Goal: Contribute content: Add original content to the website for others to see

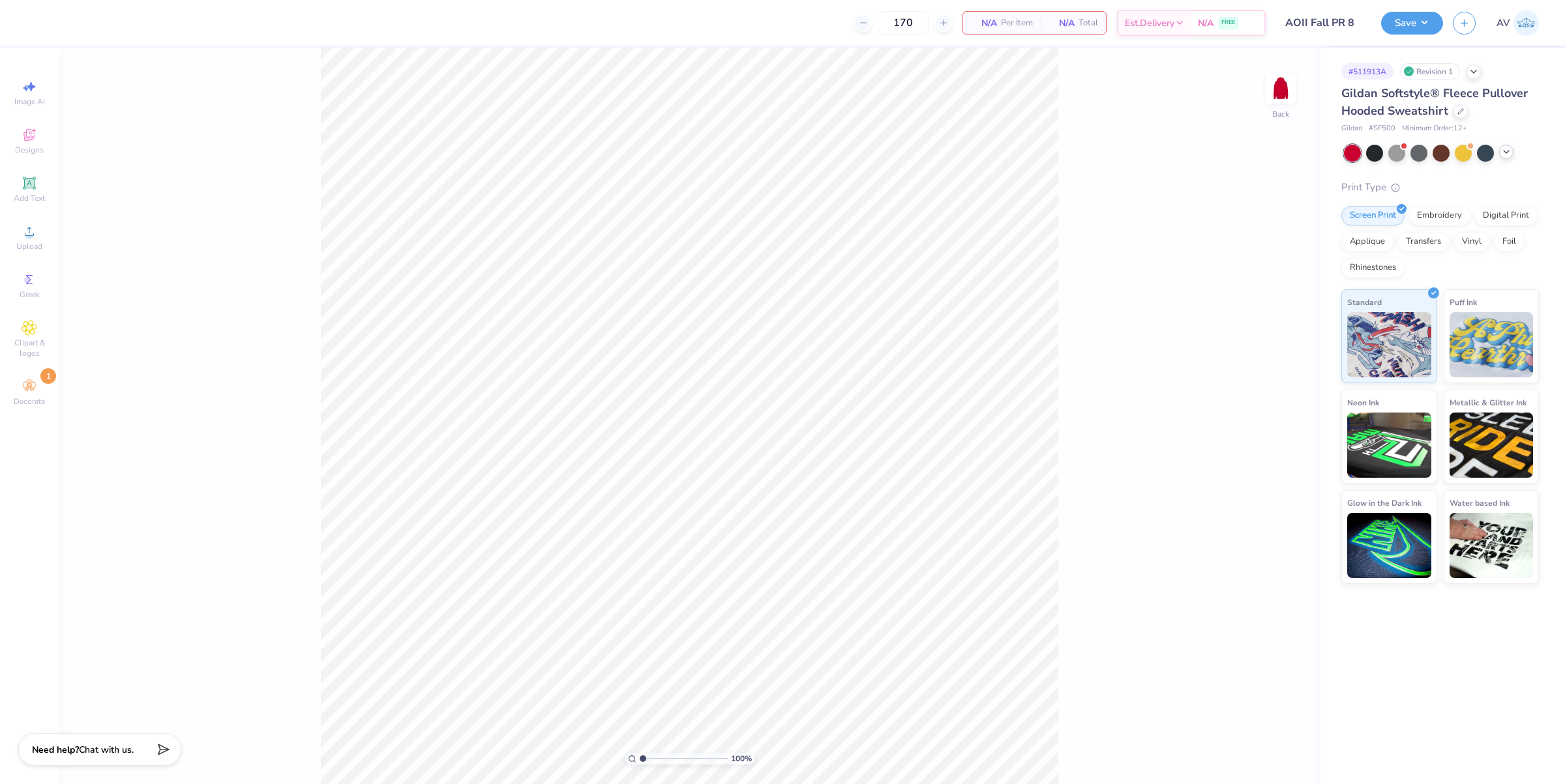
click at [1505, 154] on icon at bounding box center [1506, 151] width 10 height 10
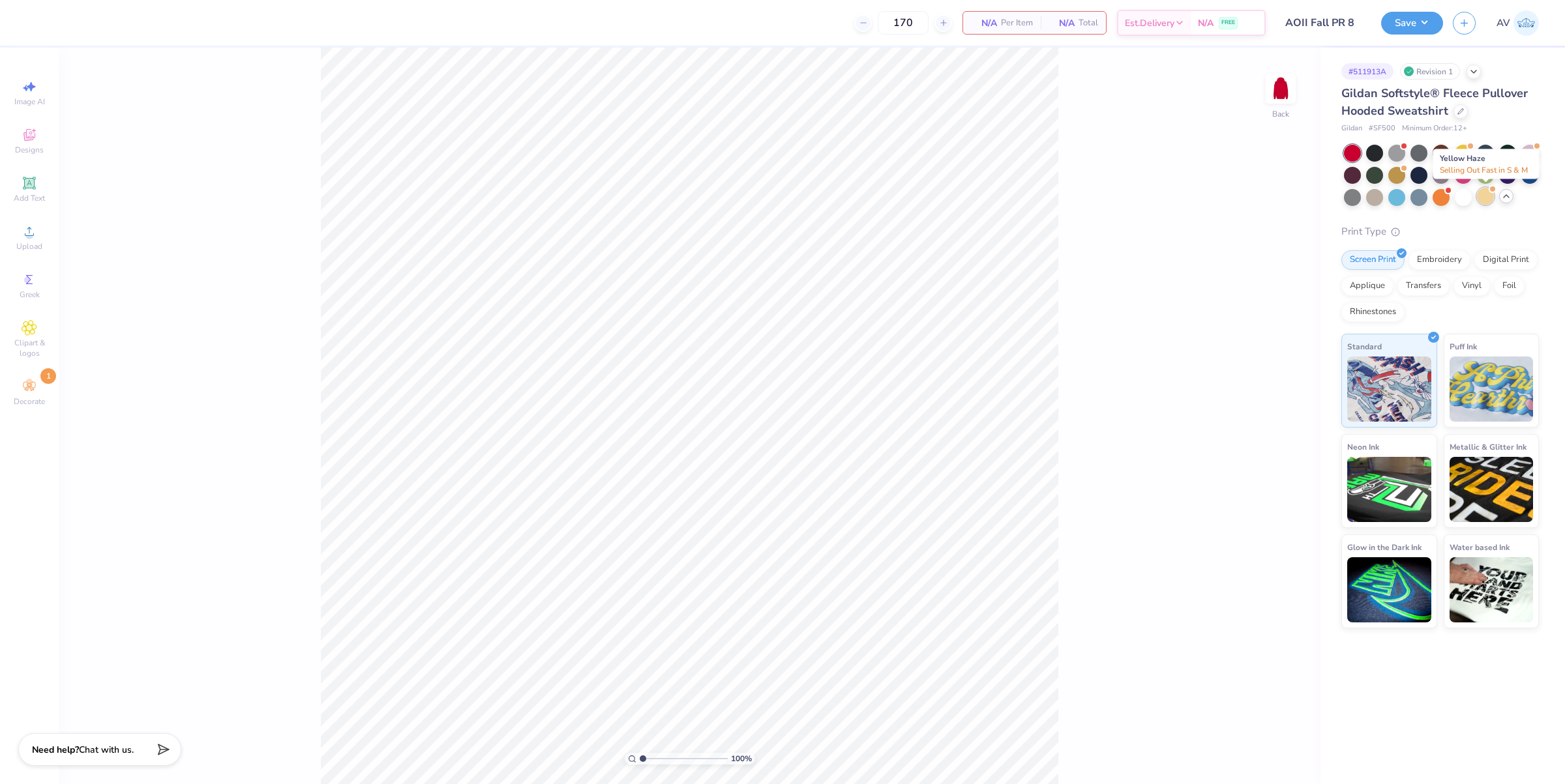
click at [1487, 197] on div at bounding box center [1485, 196] width 17 height 17
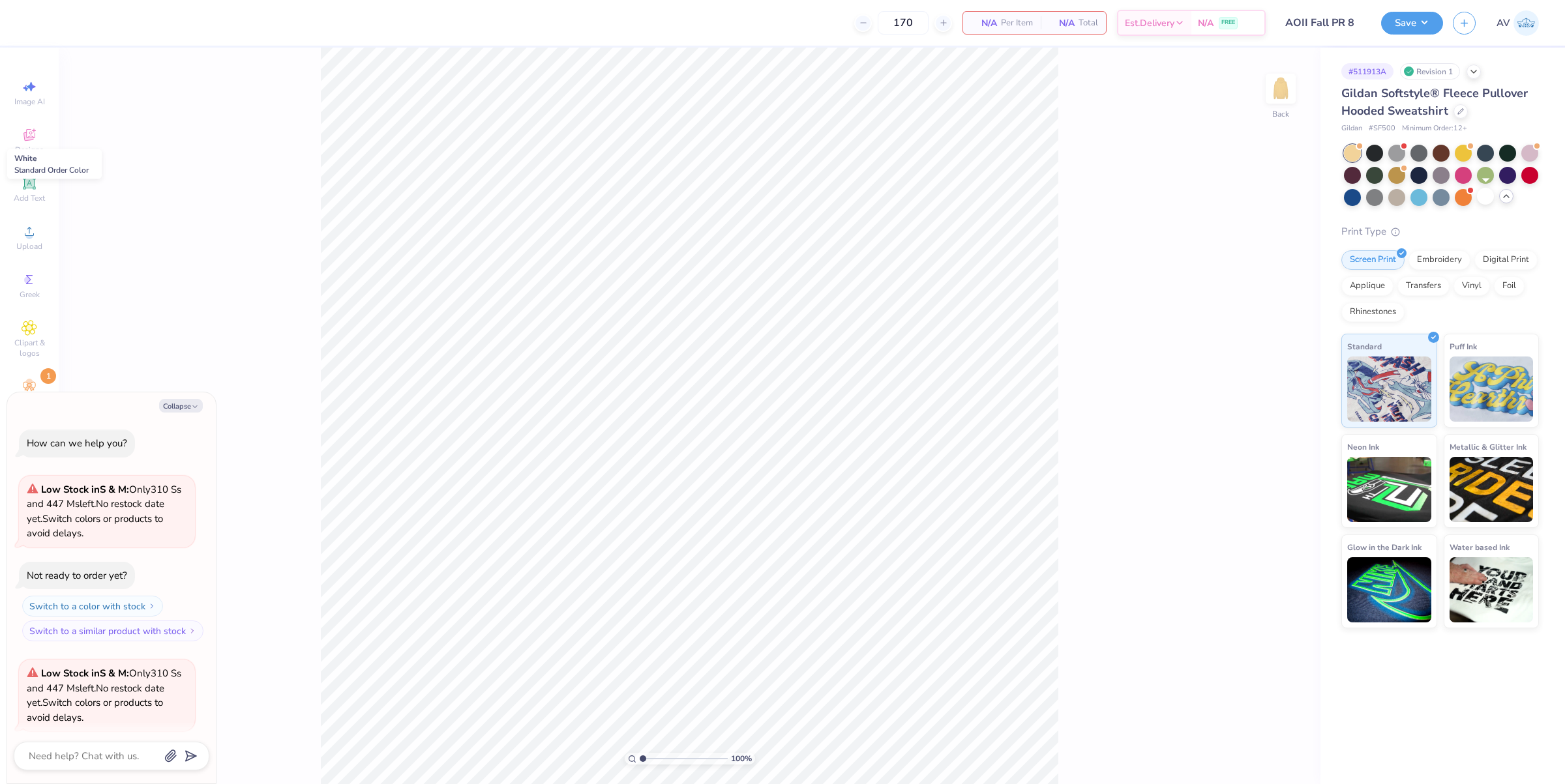
scroll to position [101, 0]
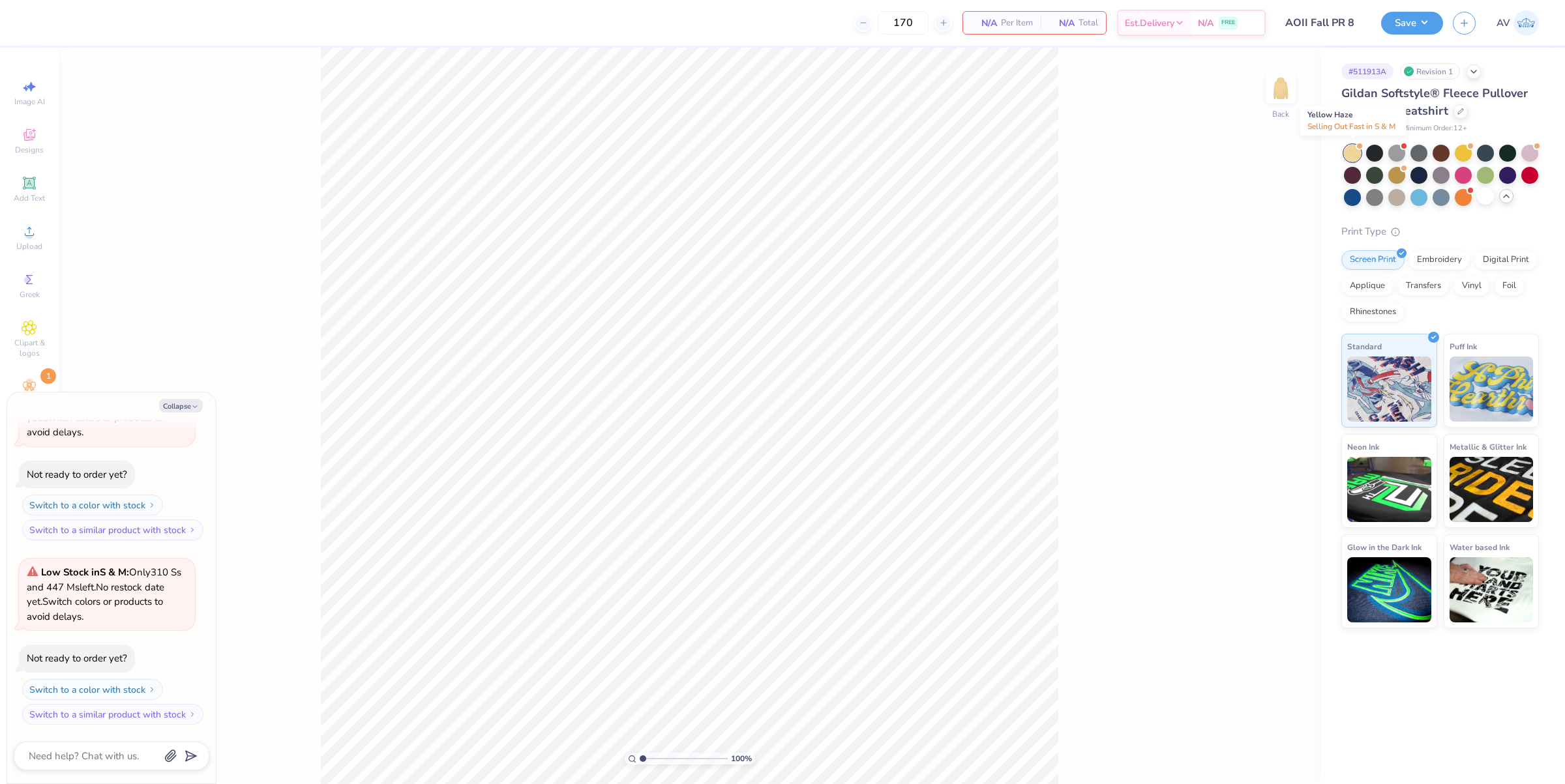
type textarea "x"
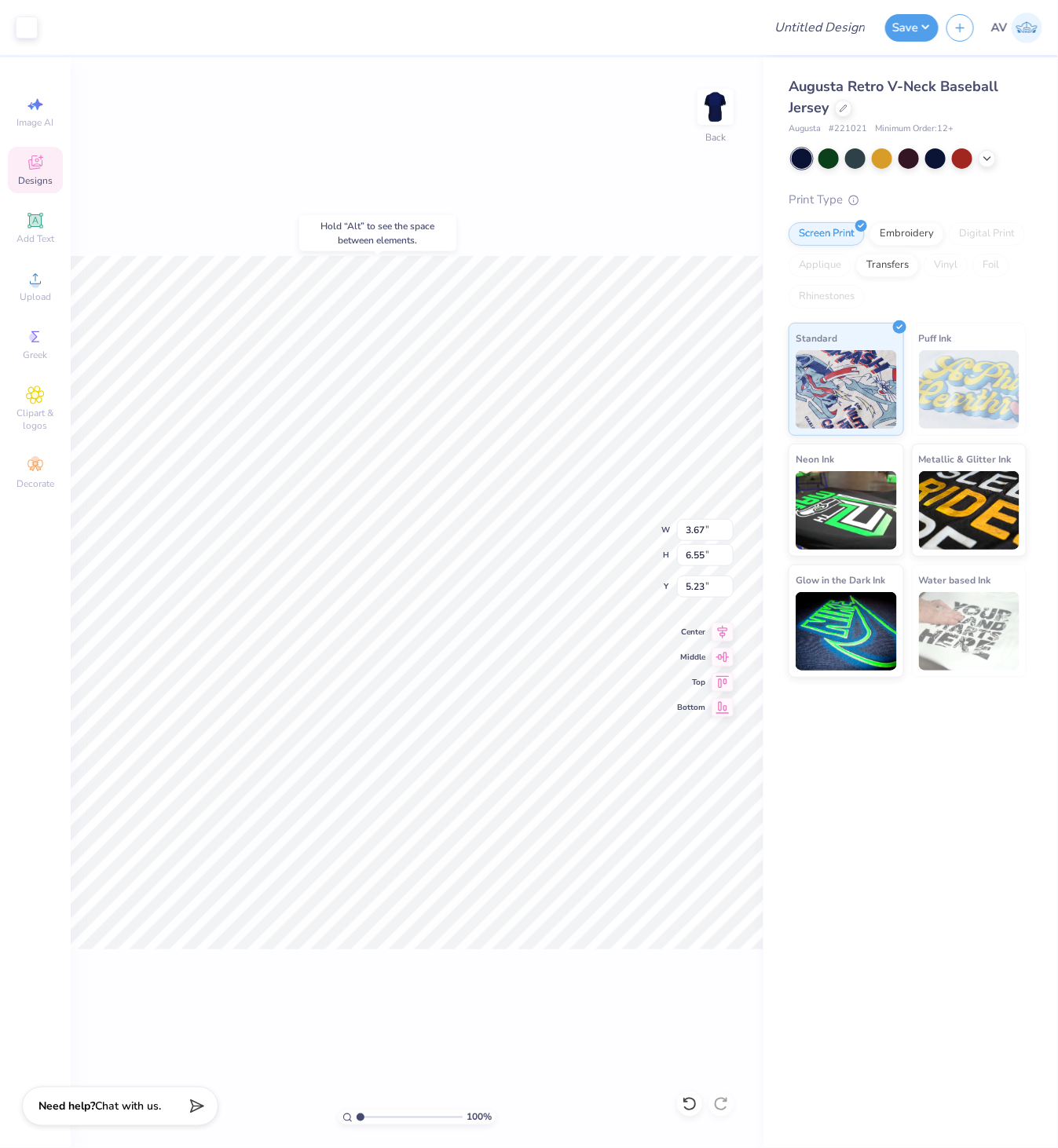
type input "5.23"
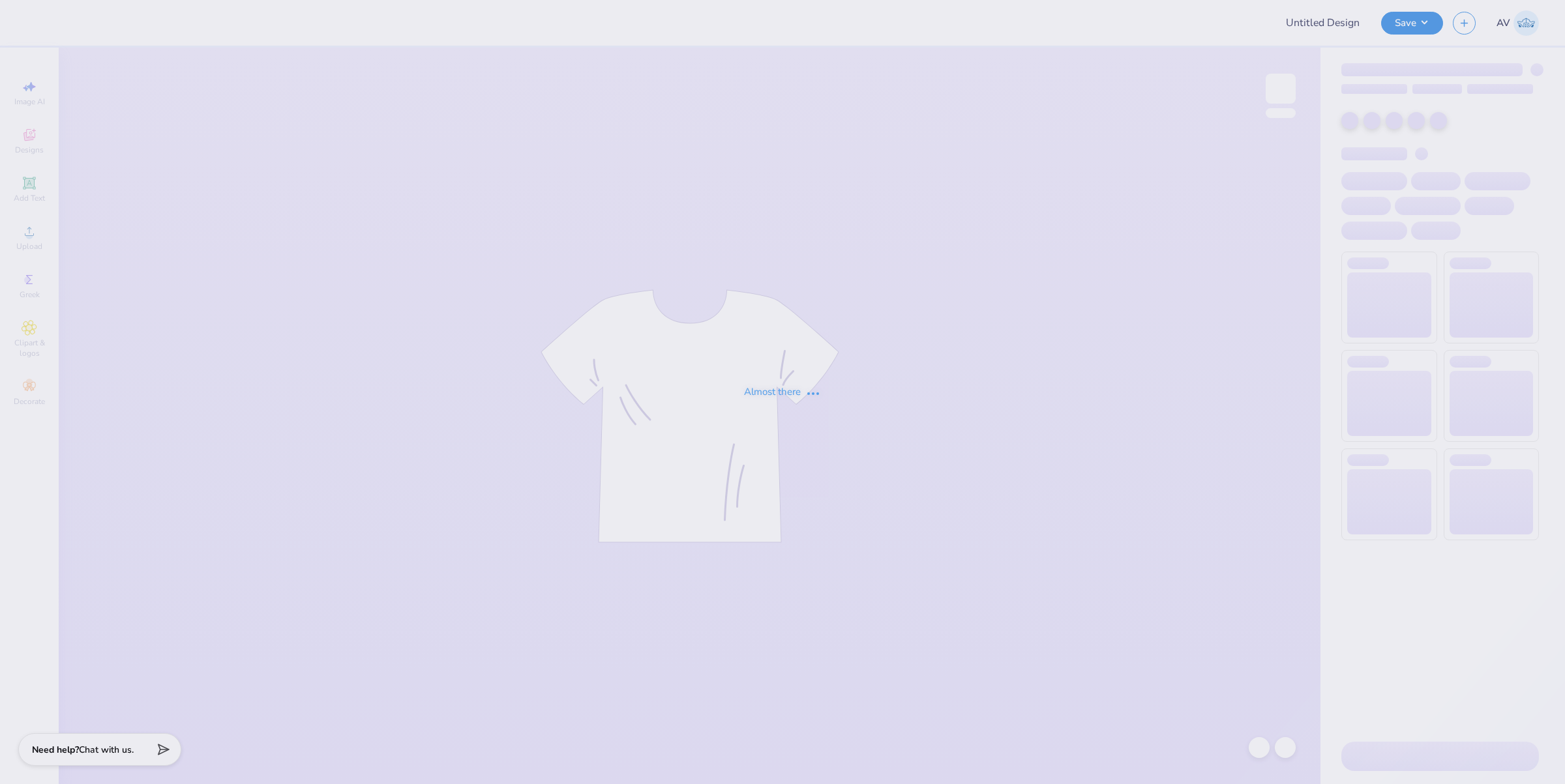
type input "[PERSON_NAME] : [GEOGRAPHIC_DATA][US_STATE]"
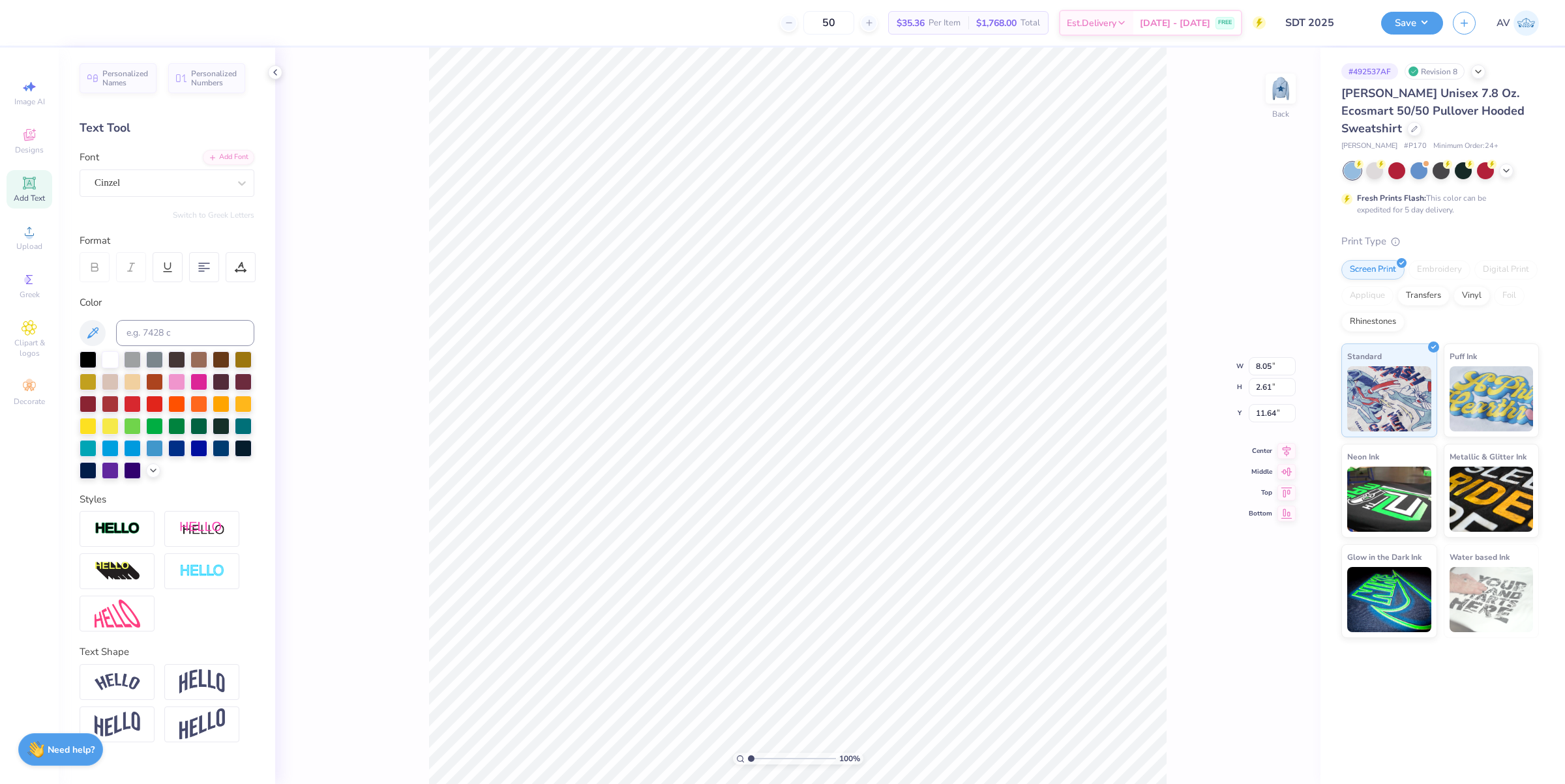
scroll to position [13, 1]
click at [1265, 90] on img at bounding box center [1280, 89] width 52 height 52
